Goal: Task Accomplishment & Management: Manage account settings

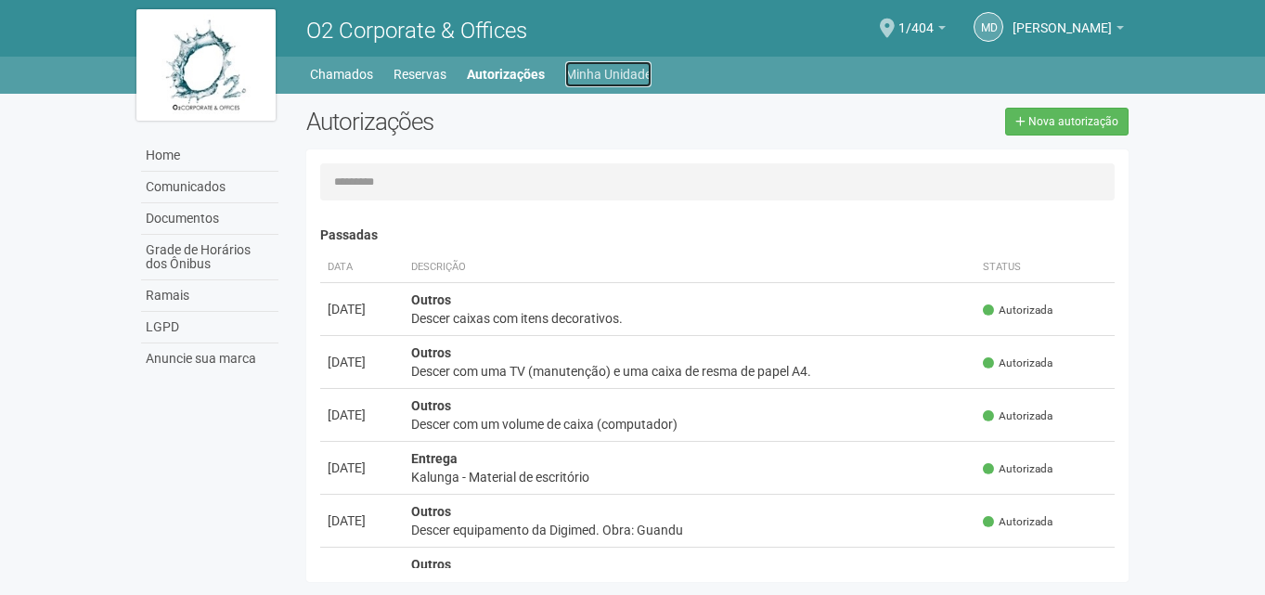
click at [624, 74] on link "Minha Unidade" at bounding box center [608, 74] width 86 height 26
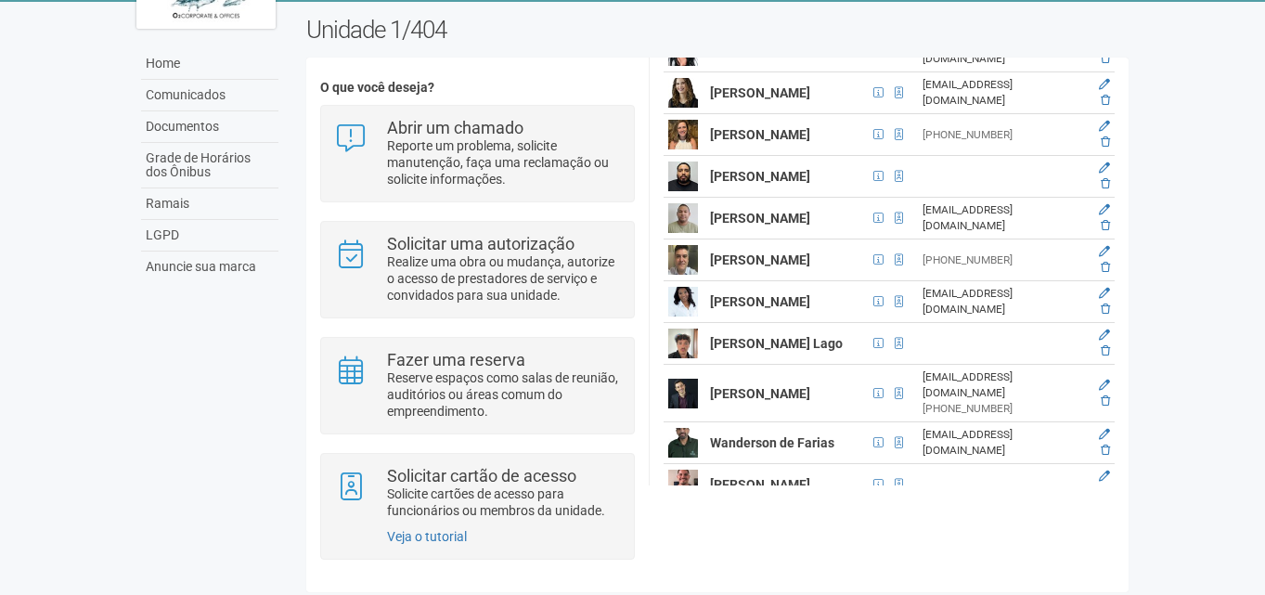
scroll to position [93, 0]
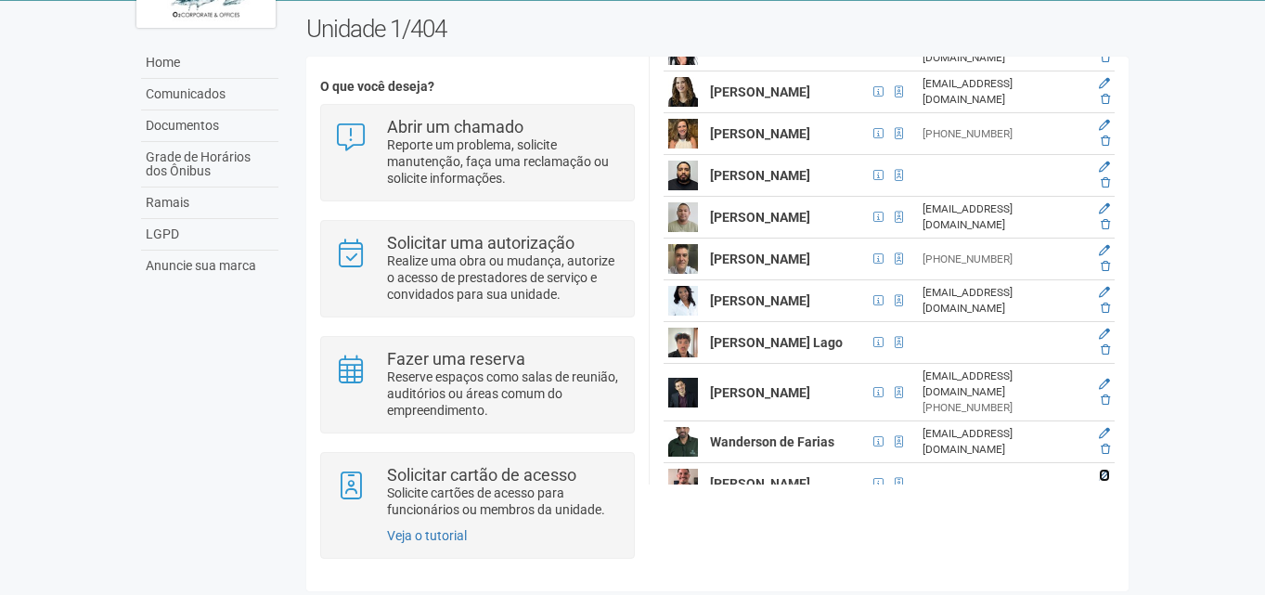
click at [1102, 470] on icon at bounding box center [1104, 475] width 11 height 11
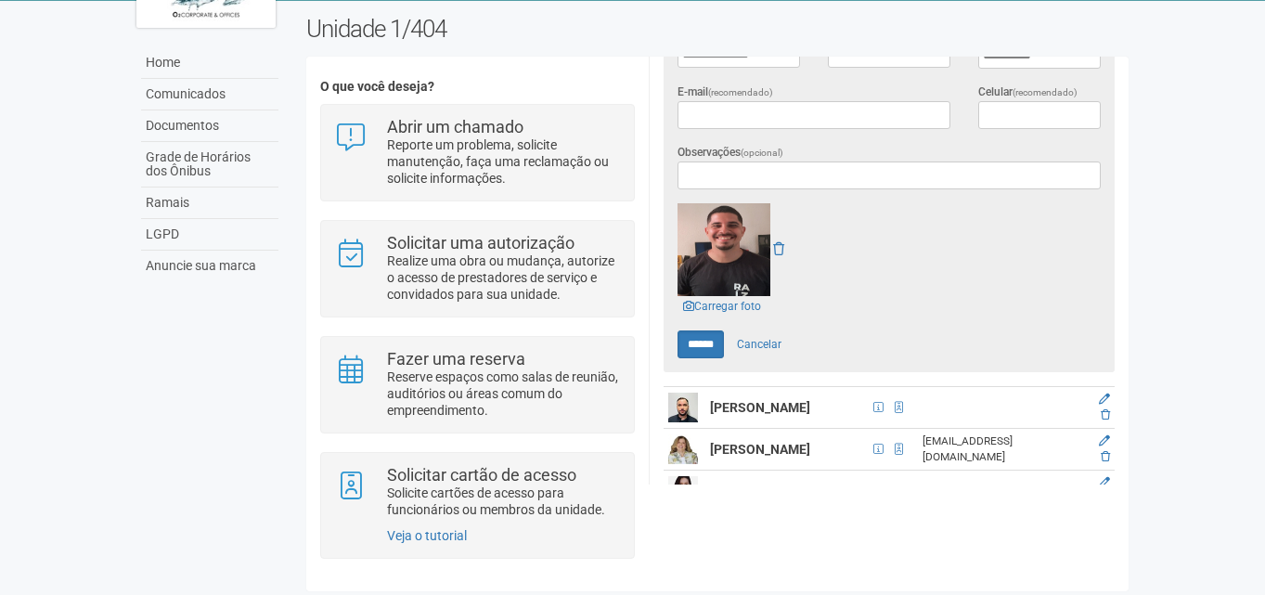
scroll to position [557, 0]
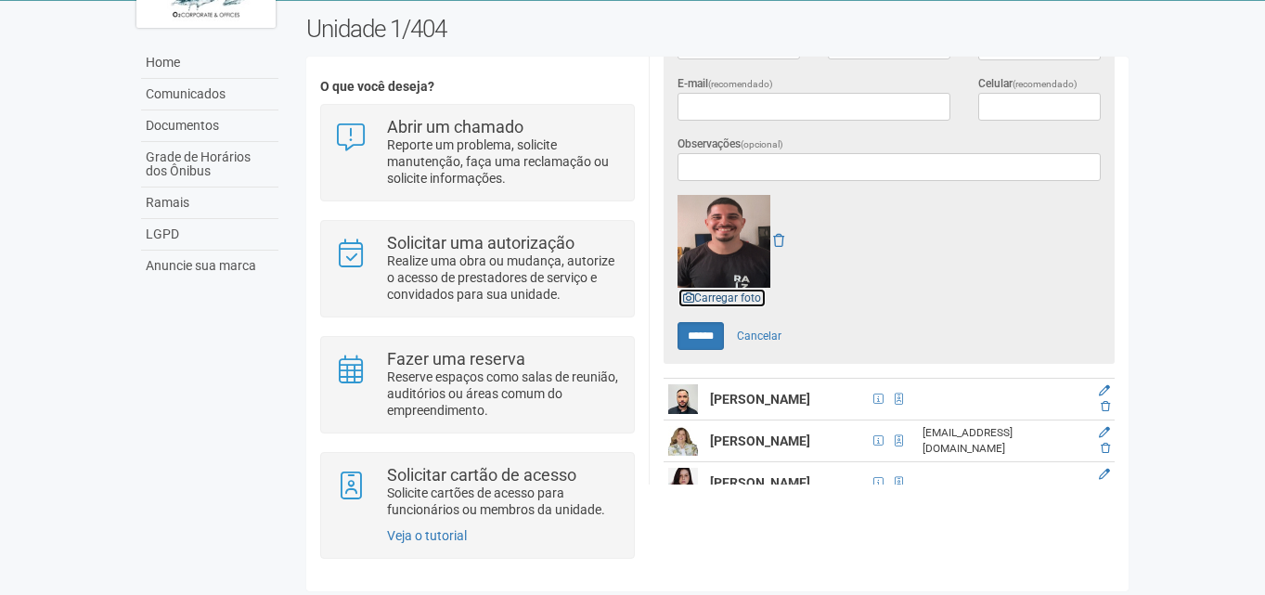
click at [725, 296] on link "Carregar foto" at bounding box center [721, 298] width 89 height 20
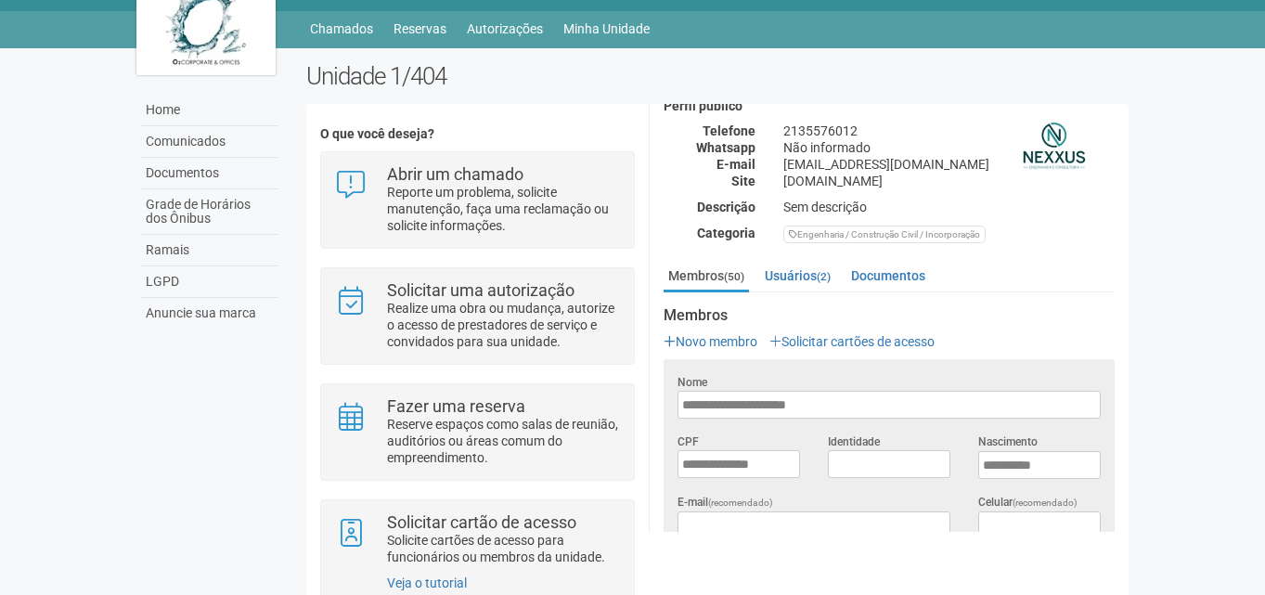
scroll to position [0, 0]
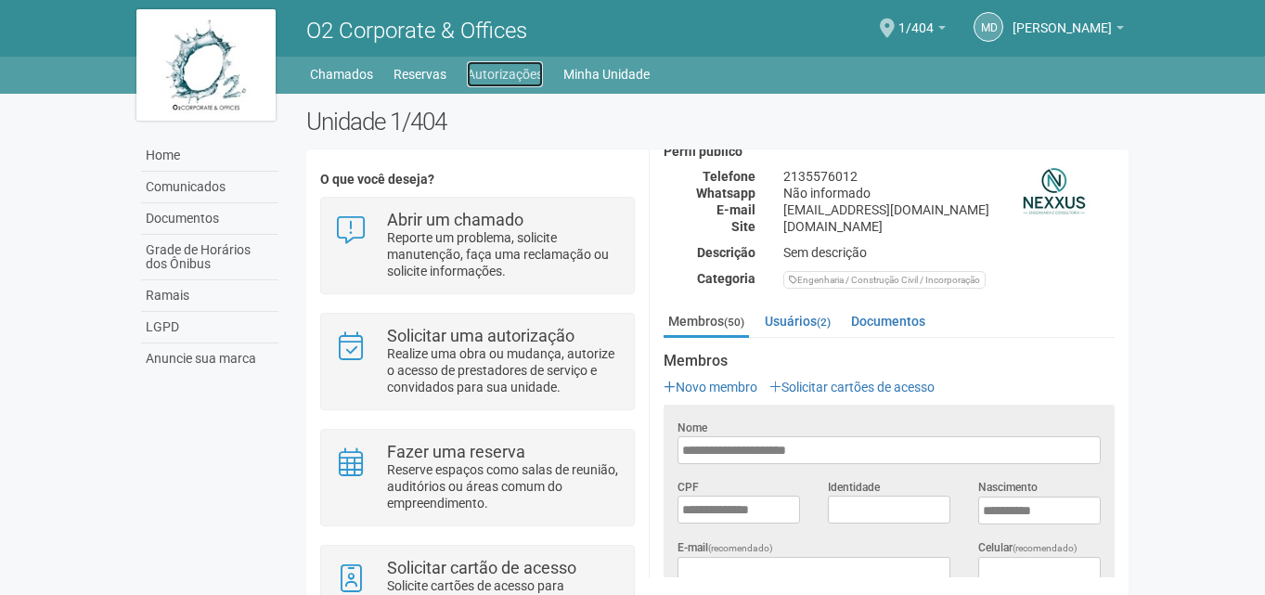
click at [496, 66] on link "Autorizações" at bounding box center [505, 74] width 76 height 26
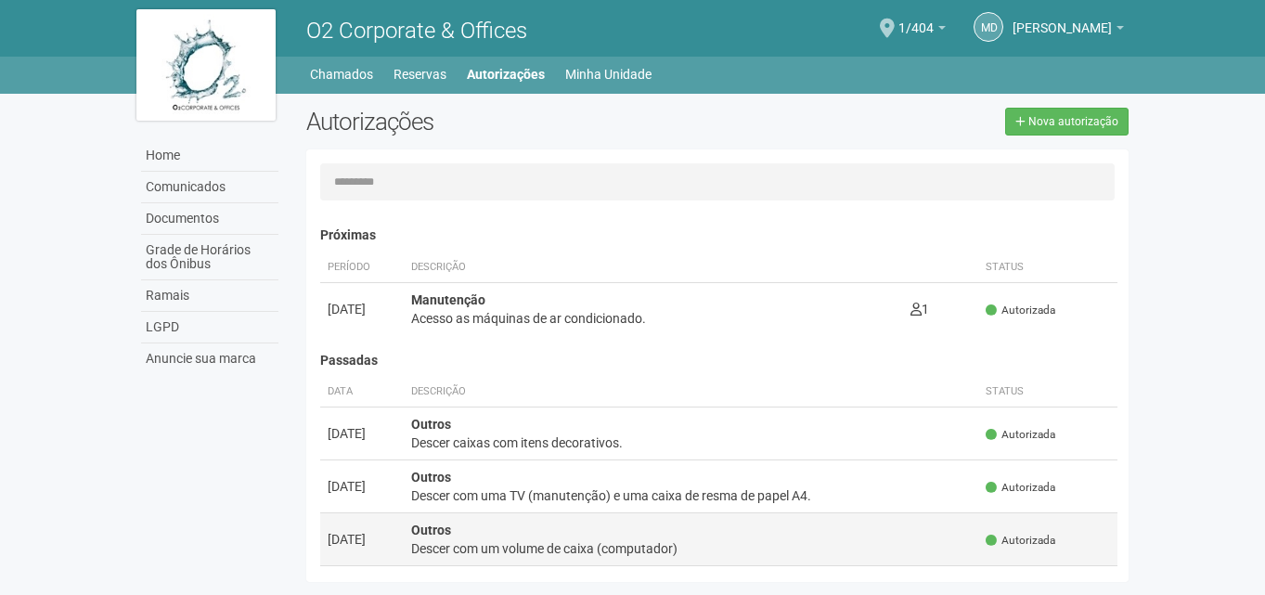
click at [438, 538] on td "Outros Descer com um volume de caixa (computador)" at bounding box center [691, 539] width 575 height 53
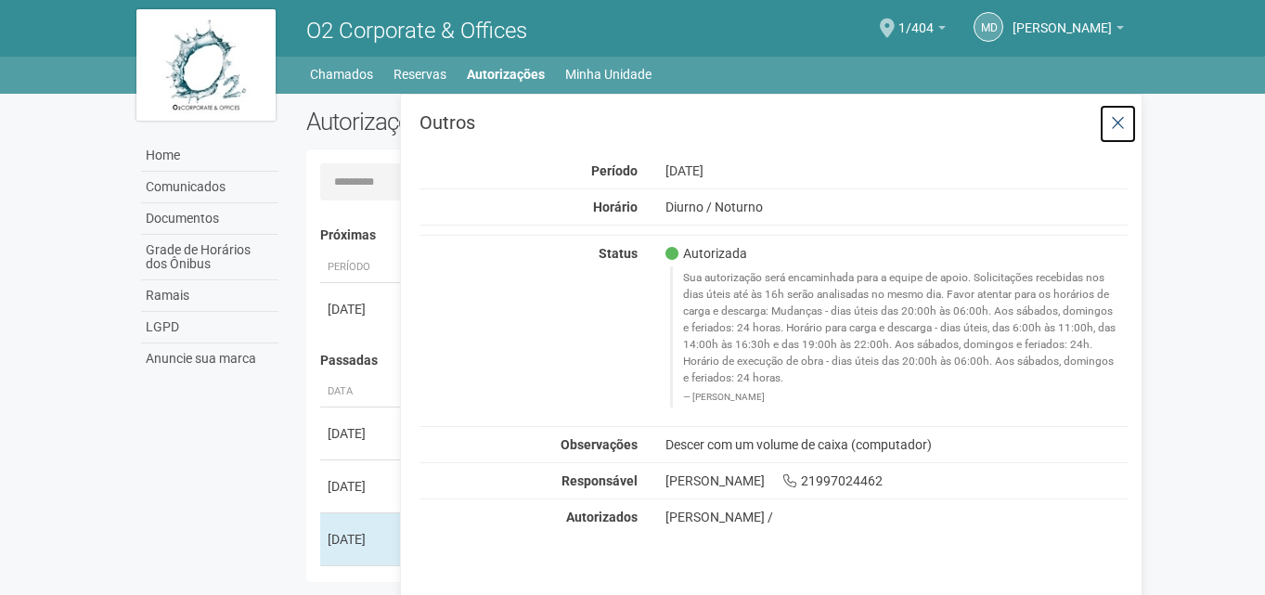
click at [1115, 114] on icon at bounding box center [1118, 123] width 14 height 19
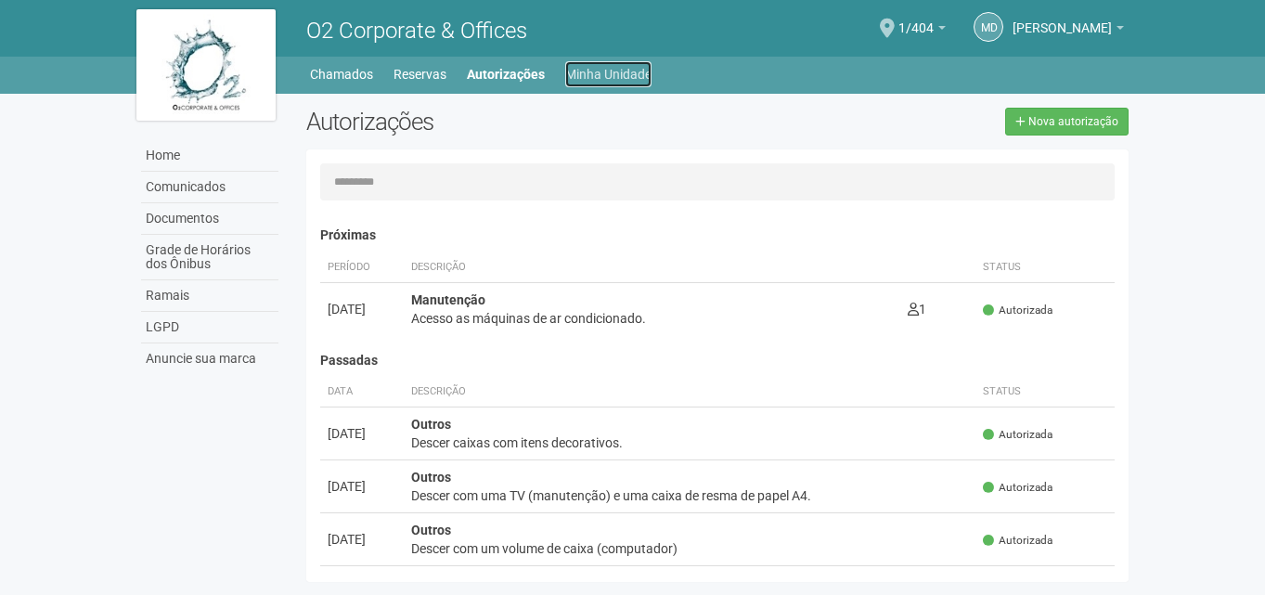
click at [588, 71] on link "Minha Unidade" at bounding box center [608, 74] width 86 height 26
